Goal: Navigation & Orientation: Go to known website

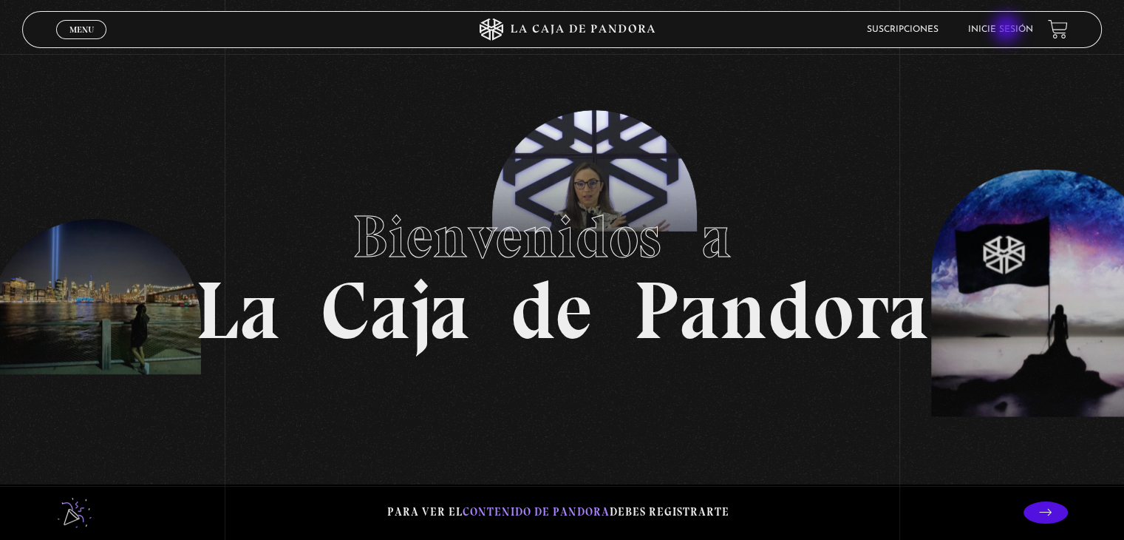
click at [1008, 30] on link "Inicie sesión" at bounding box center [1000, 29] width 65 height 9
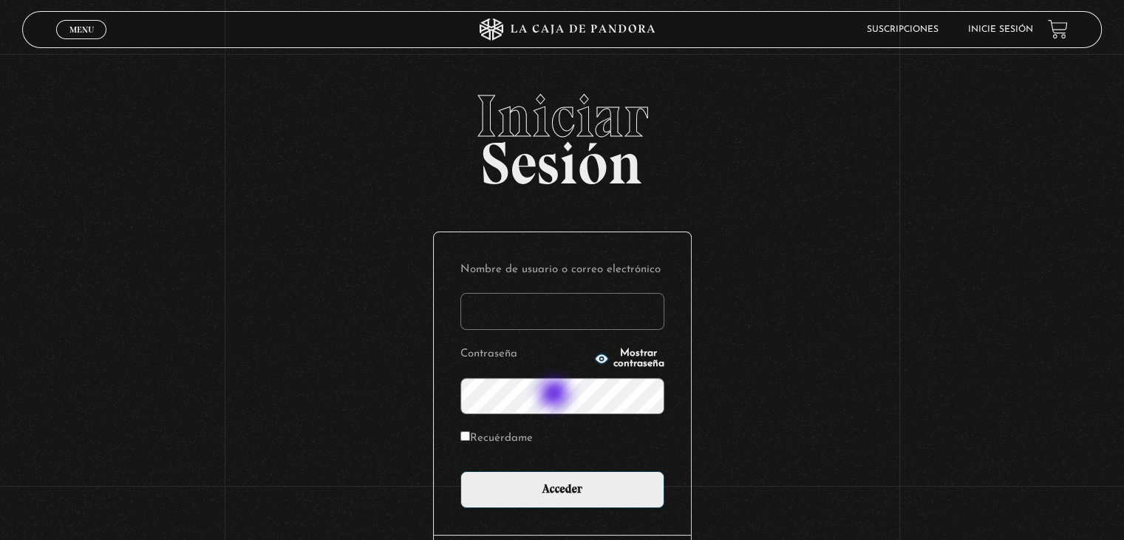
type input "mauvi717@gmail.com"
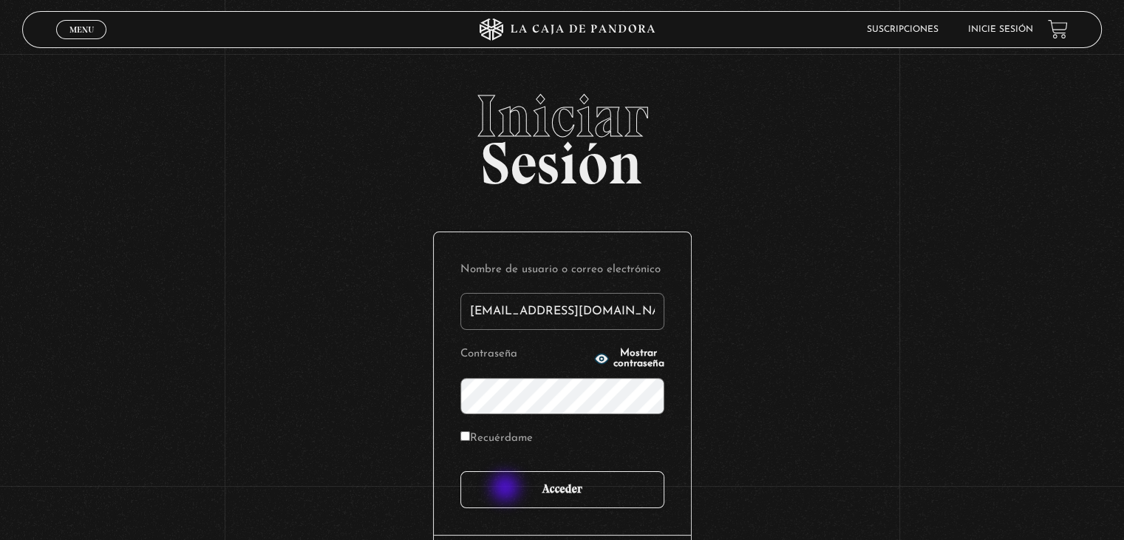
click at [507, 489] on input "Acceder" at bounding box center [562, 489] width 204 height 37
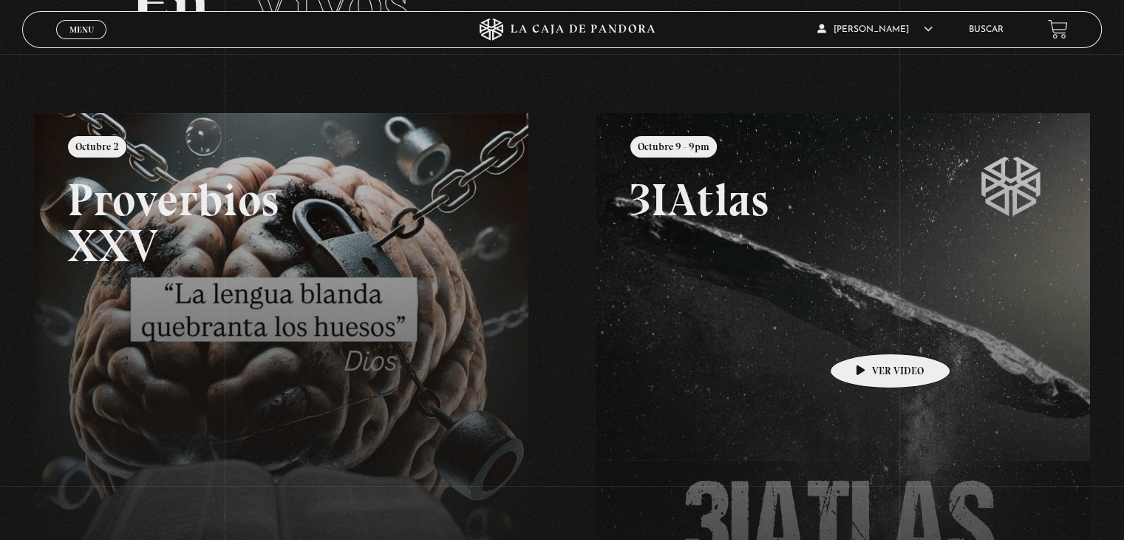
scroll to position [148, 0]
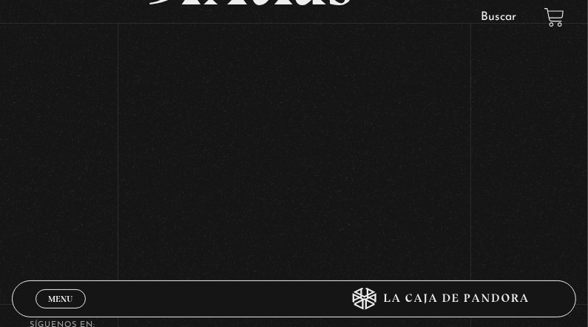
scroll to position [169, 0]
